Goal: Task Accomplishment & Management: Manage account settings

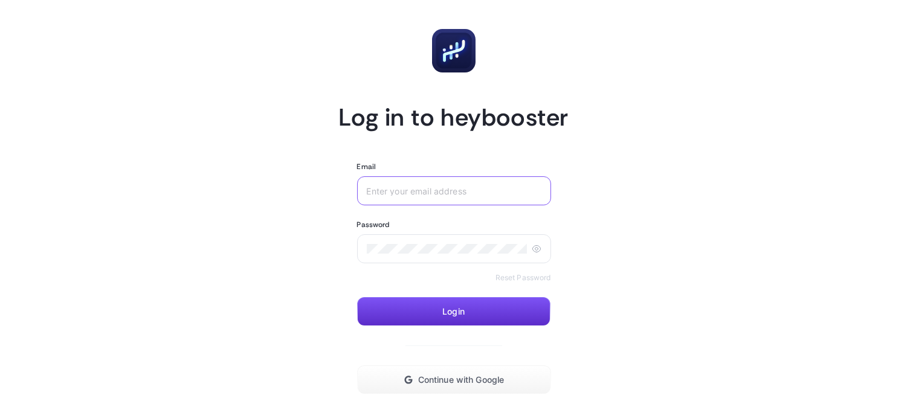
type input "[EMAIL_ADDRESS][DOMAIN_NAME]"
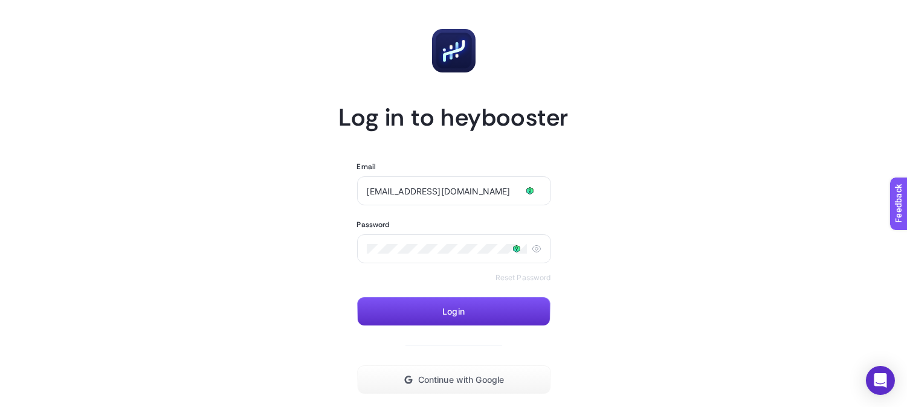
click at [405, 314] on button "Login" at bounding box center [453, 311] width 193 height 29
